Goal: Task Accomplishment & Management: Manage account settings

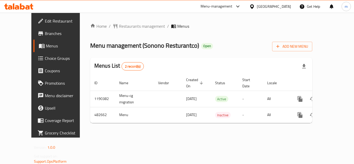
click at [285, 9] on div "[GEOGRAPHIC_DATA]" at bounding box center [274, 7] width 34 height 6
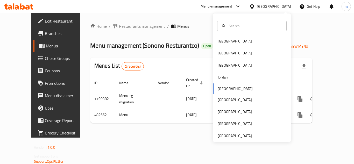
click at [236, 140] on div "[GEOGRAPHIC_DATA] [GEOGRAPHIC_DATA] [GEOGRAPHIC_DATA] [GEOGRAPHIC_DATA] [GEOGRA…" at bounding box center [252, 77] width 78 height 128
click at [228, 136] on div "[GEOGRAPHIC_DATA]" at bounding box center [234, 136] width 34 height 6
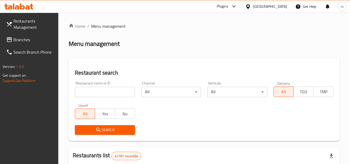
click at [40, 43] on link "Branches" at bounding box center [30, 39] width 56 height 12
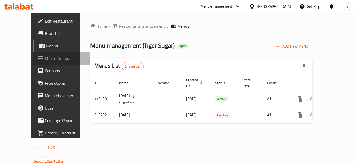
click at [45, 59] on span "Choice Groups" at bounding box center [65, 58] width 41 height 6
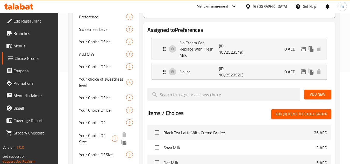
scroll to position [104, 0]
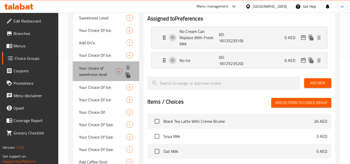
drag, startPoint x: 99, startPoint y: 71, endPoint x: 114, endPoint y: 76, distance: 15.5
click at [99, 71] on span "Your choice of sweetness level" at bounding box center [97, 71] width 36 height 12
type input "Your choice of sweetness level"
type input "أختيارك من مقياس السكر:"
type input "1"
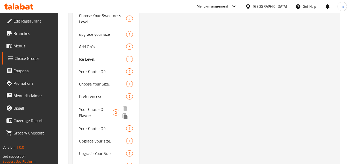
scroll to position [969, 0]
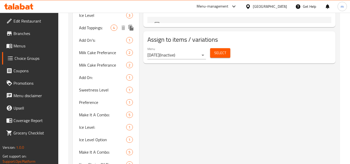
scroll to position [324, 0]
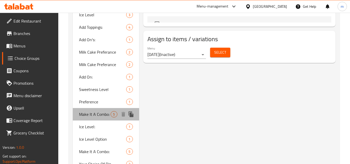
click at [101, 114] on span "Make It A Combo:" at bounding box center [95, 114] width 32 height 6
type input "Make It A Combo:"
type input "اجعلها كومبو:"
type input "0"
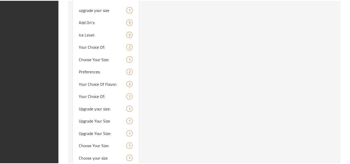
scroll to position [1099, 0]
